Goal: Information Seeking & Learning: Learn about a topic

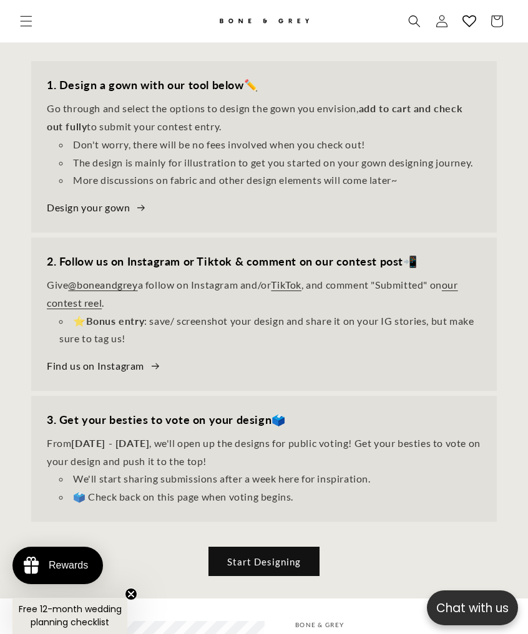
click at [222, 384] on div "2. Follow us on Instagram or Tiktok & comment on our contest post 📲 Give @bonea…" at bounding box center [263, 314] width 465 height 153
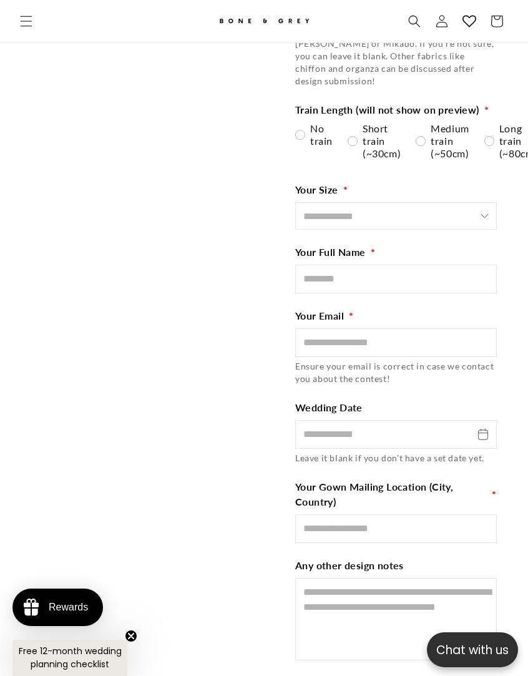
scroll to position [0, 457]
click at [496, 588] on textarea "Design Notes" at bounding box center [396, 619] width 202 height 82
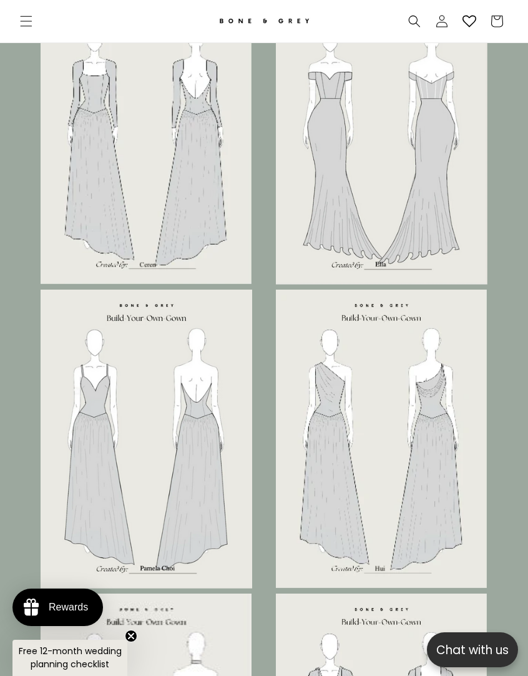
scroll to position [0, 0]
click at [244, 547] on img at bounding box center [146, 438] width 211 height 299
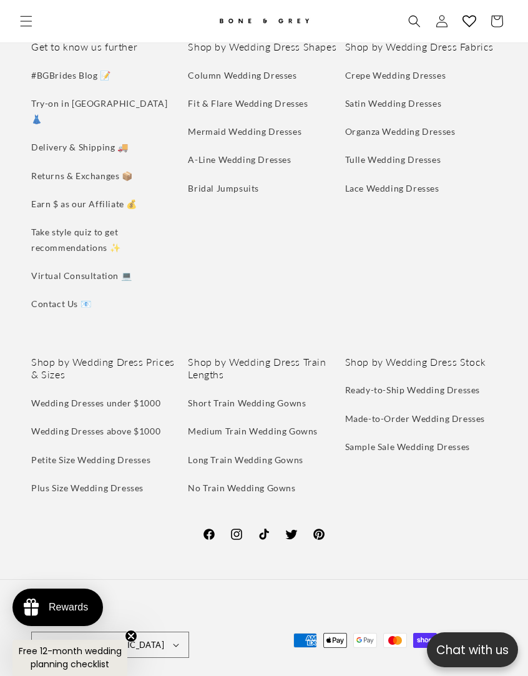
scroll to position [0, 457]
click at [129, 607] on circle "Close teaser" at bounding box center [131, 636] width 12 height 12
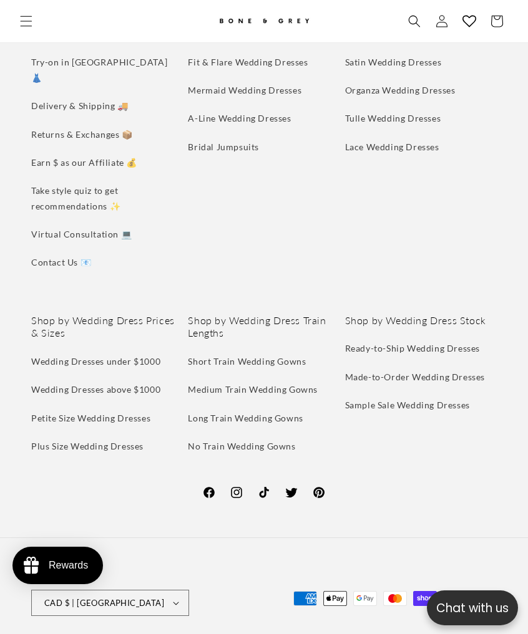
scroll to position [0, 0]
click at [122, 590] on button "CAD $ | [GEOGRAPHIC_DATA]" at bounding box center [110, 603] width 158 height 26
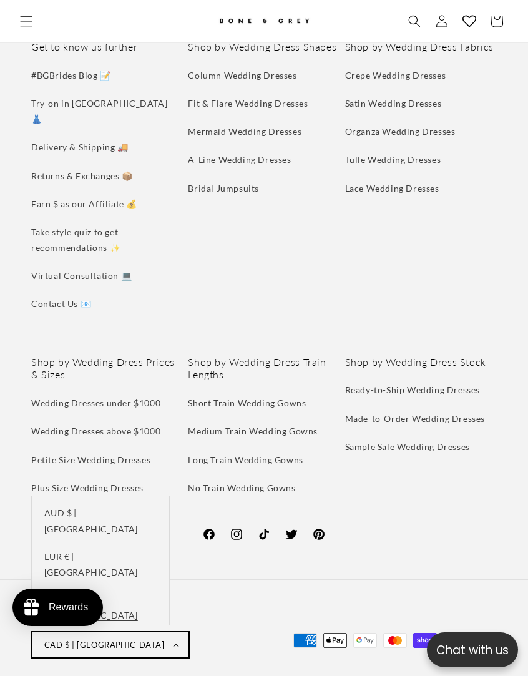
scroll to position [0, 913]
click at [182, 243] on ul "#BGBrides Blog 📝 Try-on in [GEOGRAPHIC_DATA] 👗 Delivery & Shipping 🚚 Returns & …" at bounding box center [107, 192] width 152 height 252
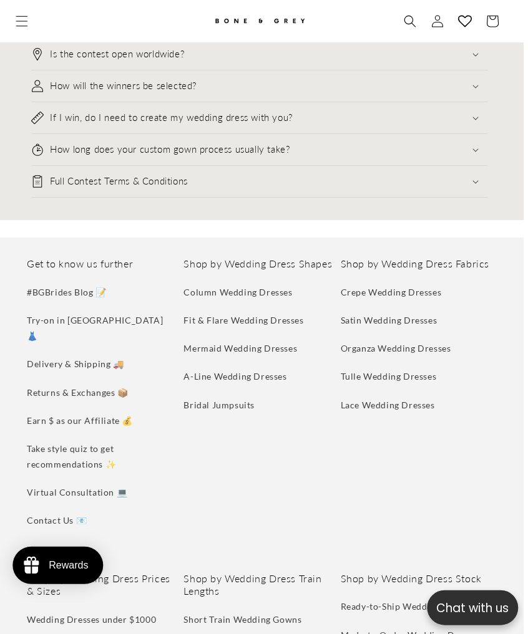
click at [505, 178] on div "Contest FAQ How do we enter the contest? Do we need to pay to submit a gown ent…" at bounding box center [260, 77] width 528 height 288
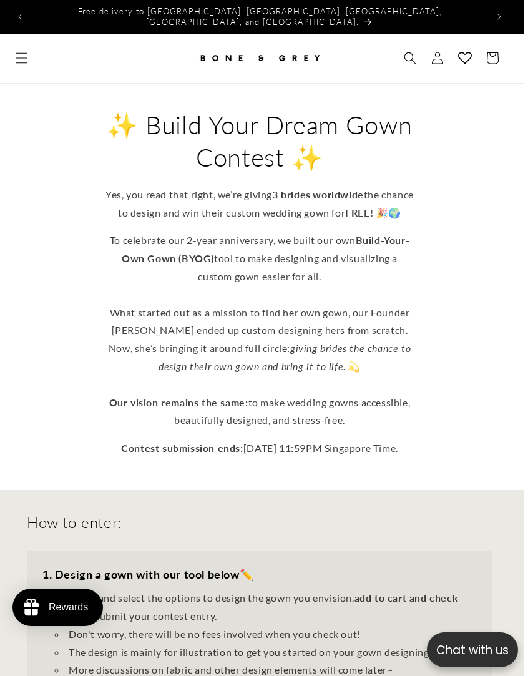
click at [436, 52] on icon at bounding box center [437, 58] width 11 height 12
